Goal: Task Accomplishment & Management: Complete application form

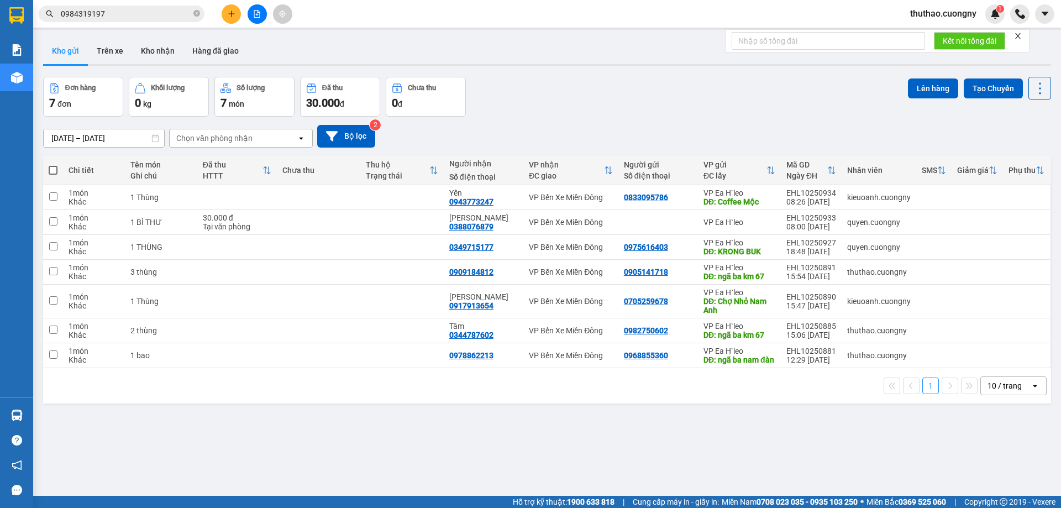
click at [229, 18] on button at bounding box center [231, 13] width 19 height 19
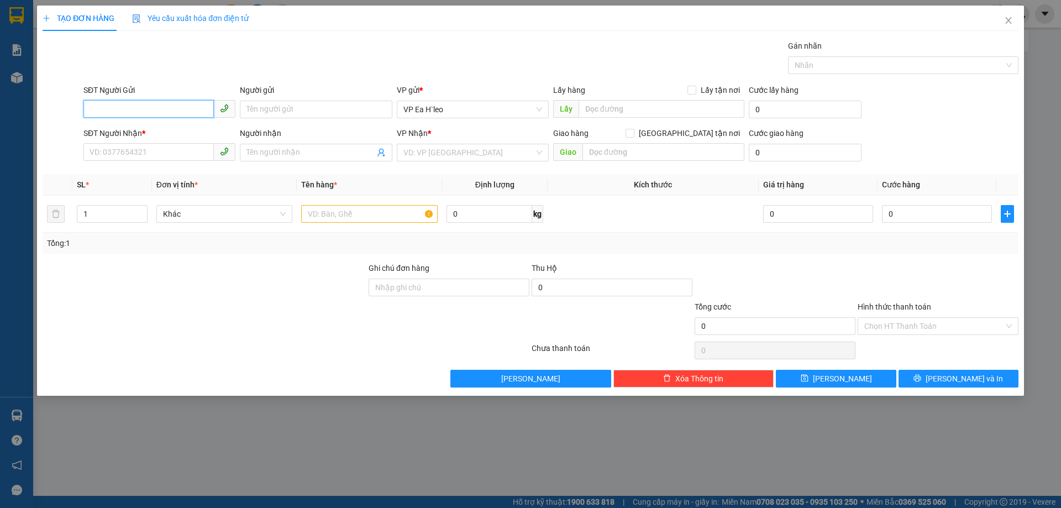
paste input "0366606586"
type input "0366606586"
click at [625, 115] on input "text" at bounding box center [661, 109] width 166 height 18
type input "ngã ba nam đàn"
click at [465, 154] on input "search" at bounding box center [468, 152] width 131 height 17
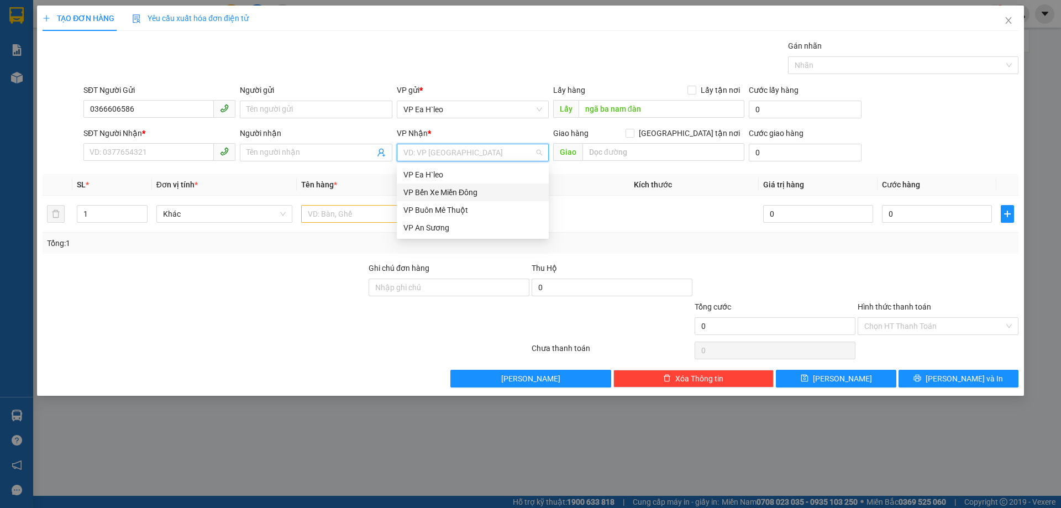
click at [470, 188] on div "VP Bến Xe Miền Đông" at bounding box center [472, 192] width 139 height 12
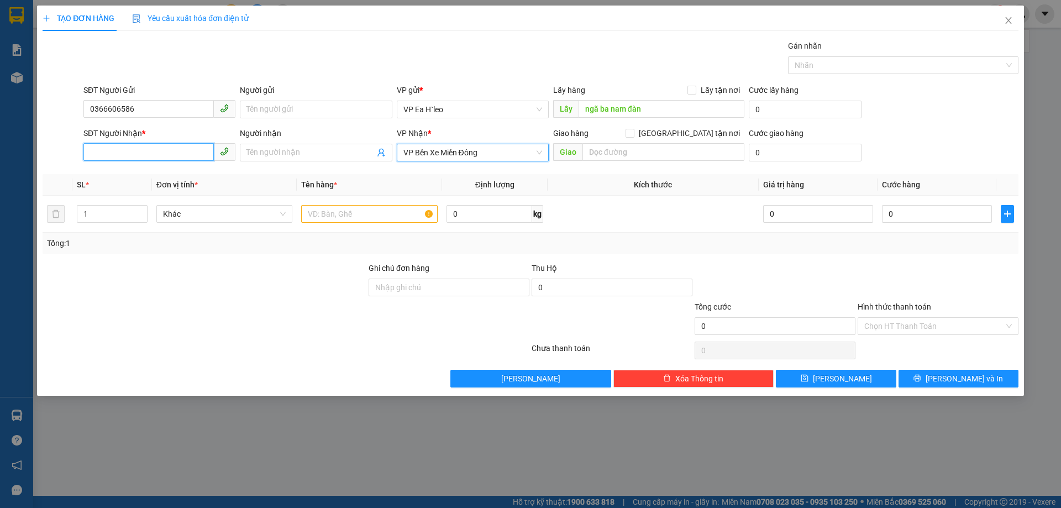
click at [181, 157] on input "SĐT Người Nhận *" at bounding box center [148, 152] width 130 height 18
click at [366, 214] on input "text" at bounding box center [369, 214] width 136 height 18
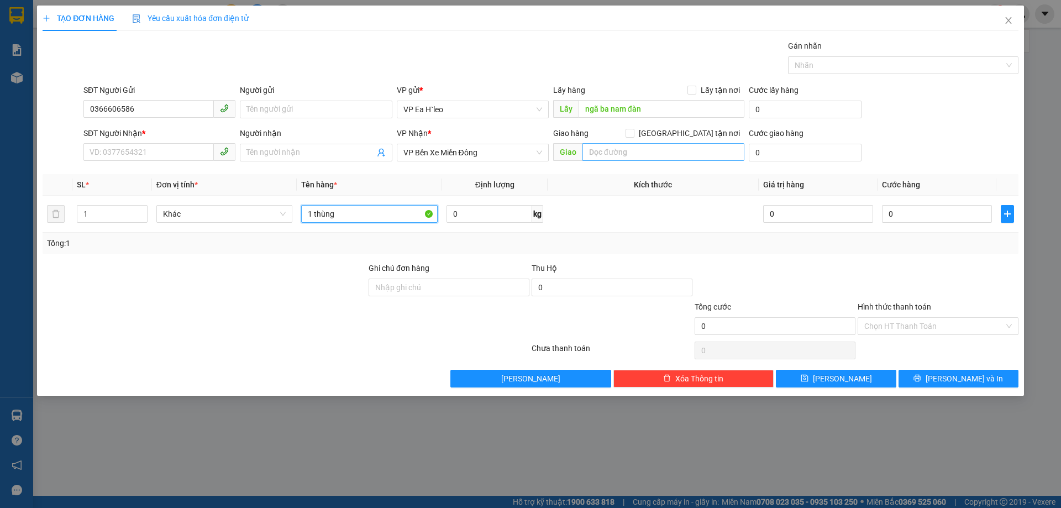
type input "1 thùng"
click at [599, 158] on input "text" at bounding box center [663, 152] width 162 height 18
drag, startPoint x: 170, startPoint y: 107, endPoint x: 108, endPoint y: 108, distance: 61.9
click at [53, 113] on div "SĐT Người Gửi 0366606586 0366606586 Người gửi Tên người gửi VP gửi * VP [PERSON…" at bounding box center [530, 103] width 978 height 39
drag, startPoint x: 133, startPoint y: 99, endPoint x: 125, endPoint y: 103, distance: 8.4
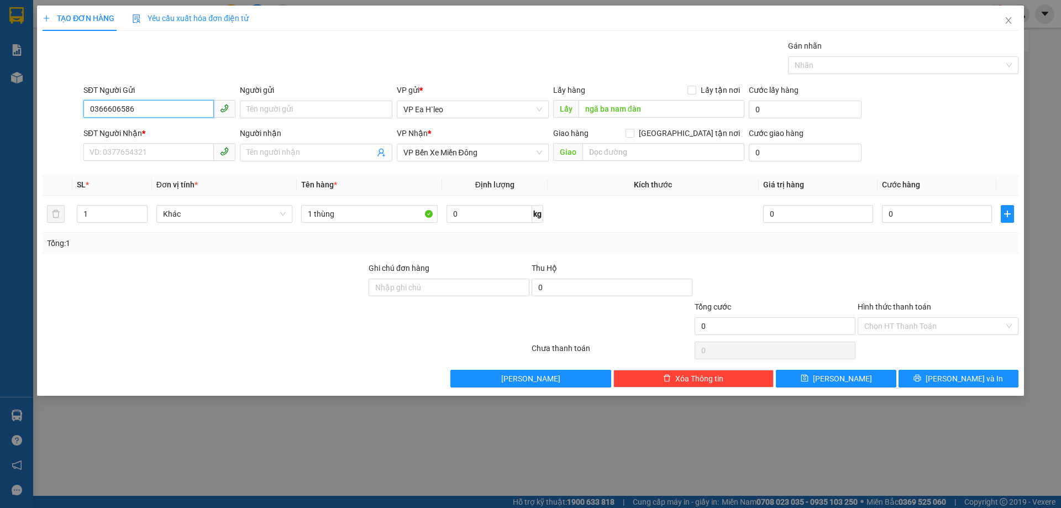
click at [125, 103] on input "0366606586" at bounding box center [148, 109] width 130 height 18
drag, startPoint x: 147, startPoint y: 110, endPoint x: 32, endPoint y: 109, distance: 114.9
click at [17, 109] on div "TẠO ĐƠN HÀNG Yêu cầu xuất hóa đơn điện tử Transit Pickup Surcharge Ids Transit …" at bounding box center [530, 254] width 1061 height 508
paste input "908719898"
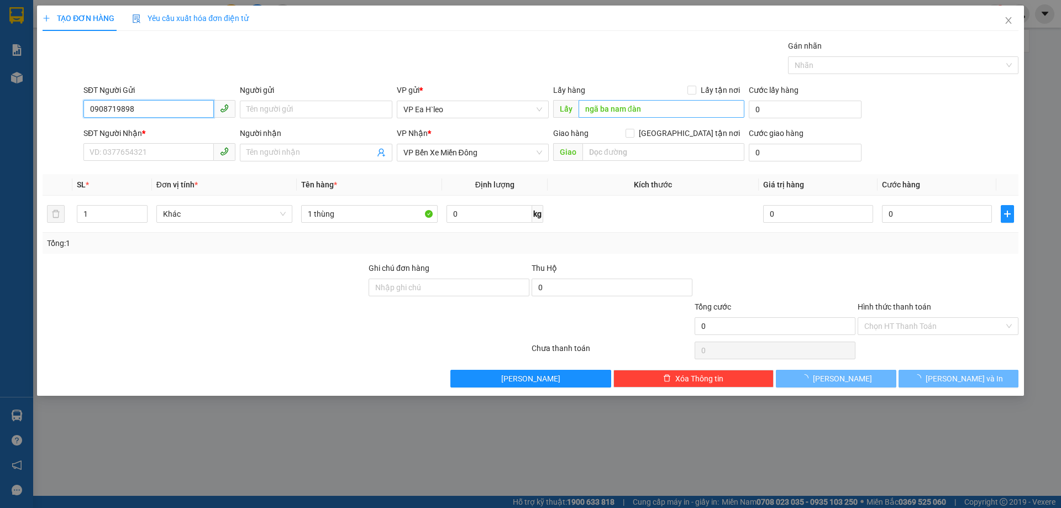
type input "0908719898"
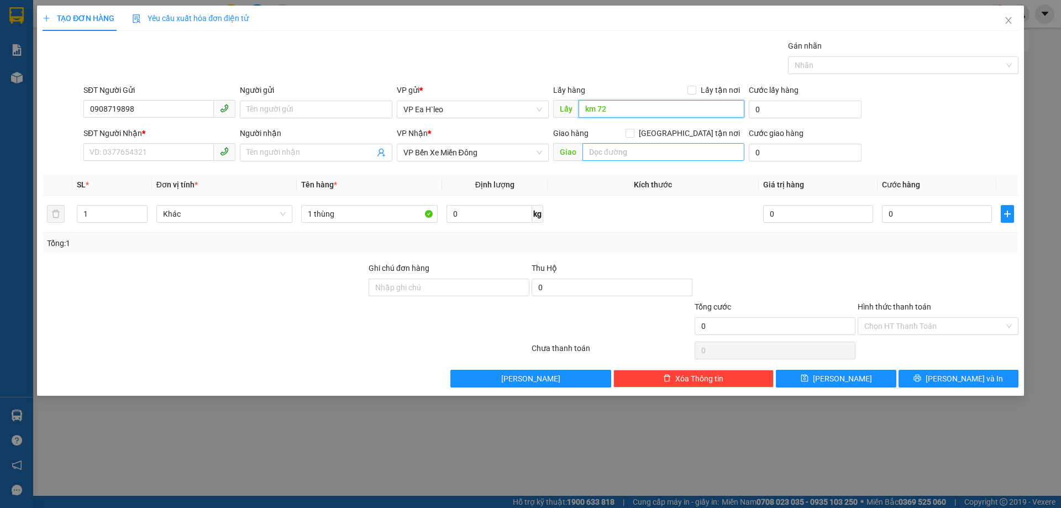
type input "km 72"
click at [623, 151] on input "text" at bounding box center [663, 152] width 162 height 18
type input "Aeon Bình Dương"
click at [261, 150] on input "Người nhận" at bounding box center [310, 152] width 128 height 12
click at [162, 145] on input "SĐT Người Nhận *" at bounding box center [148, 152] width 130 height 18
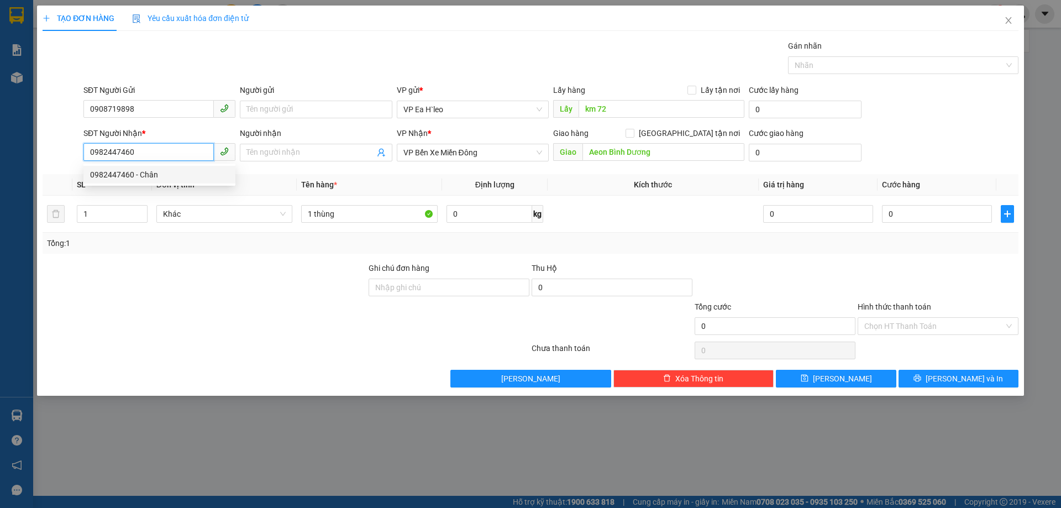
type input "0982447460"
click at [176, 269] on div at bounding box center [204, 281] width 326 height 39
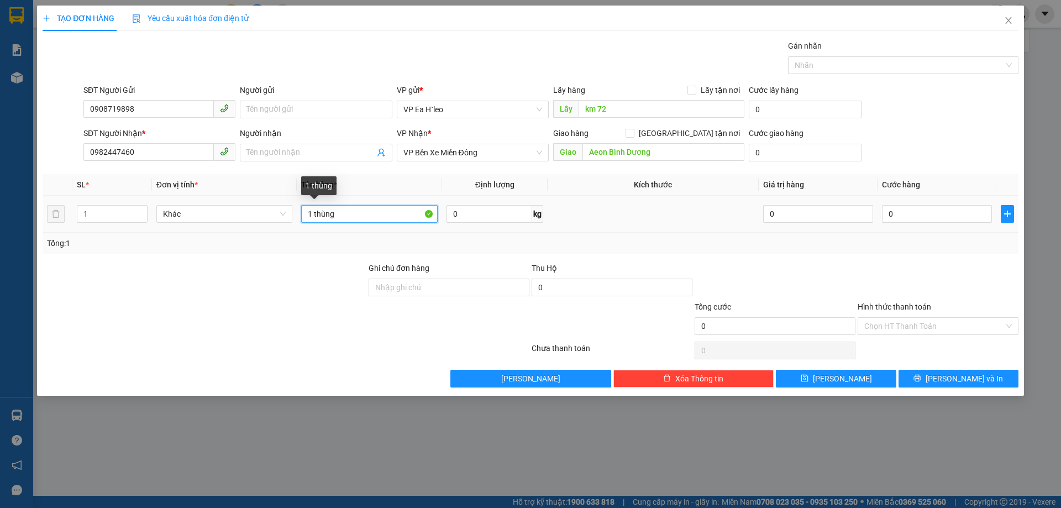
click at [367, 217] on input "1 thùng" at bounding box center [369, 214] width 136 height 18
click at [319, 282] on div at bounding box center [204, 281] width 326 height 39
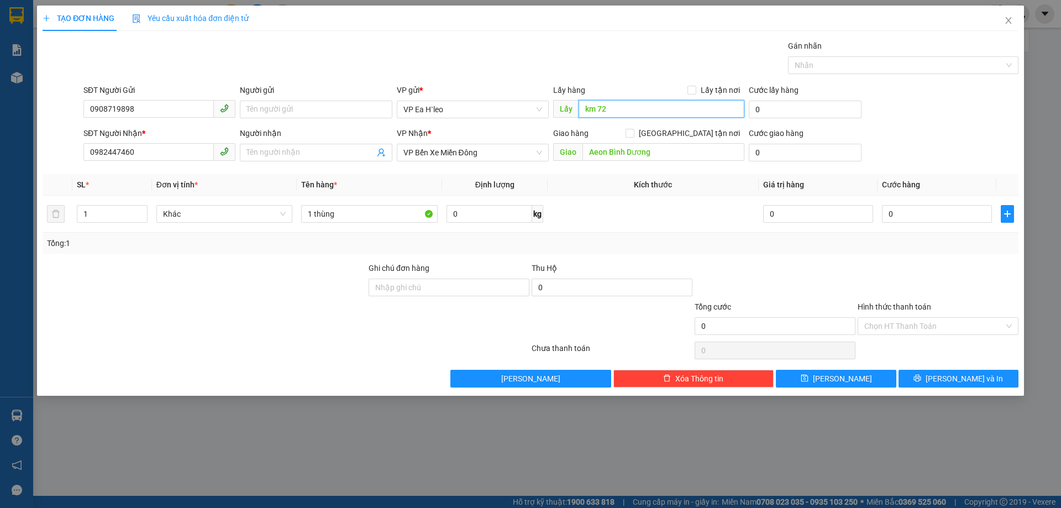
click at [581, 107] on input "km 72" at bounding box center [661, 109] width 166 height 18
type input "Chợ 72"
click at [296, 314] on div at bounding box center [204, 320] width 326 height 39
click at [241, 331] on div at bounding box center [204, 320] width 326 height 39
click at [845, 366] on div "Transit Pickup Surcharge Ids Transit Deliver Surcharge Ids Transit Deliver Surc…" at bounding box center [531, 213] width 976 height 347
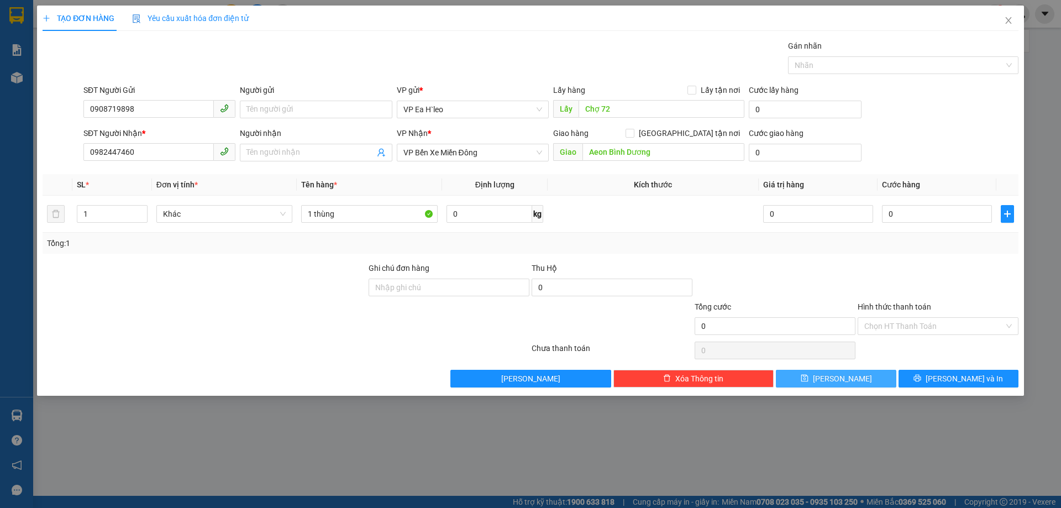
click at [846, 373] on span "[PERSON_NAME]" at bounding box center [842, 378] width 59 height 12
